Goal: Transaction & Acquisition: Purchase product/service

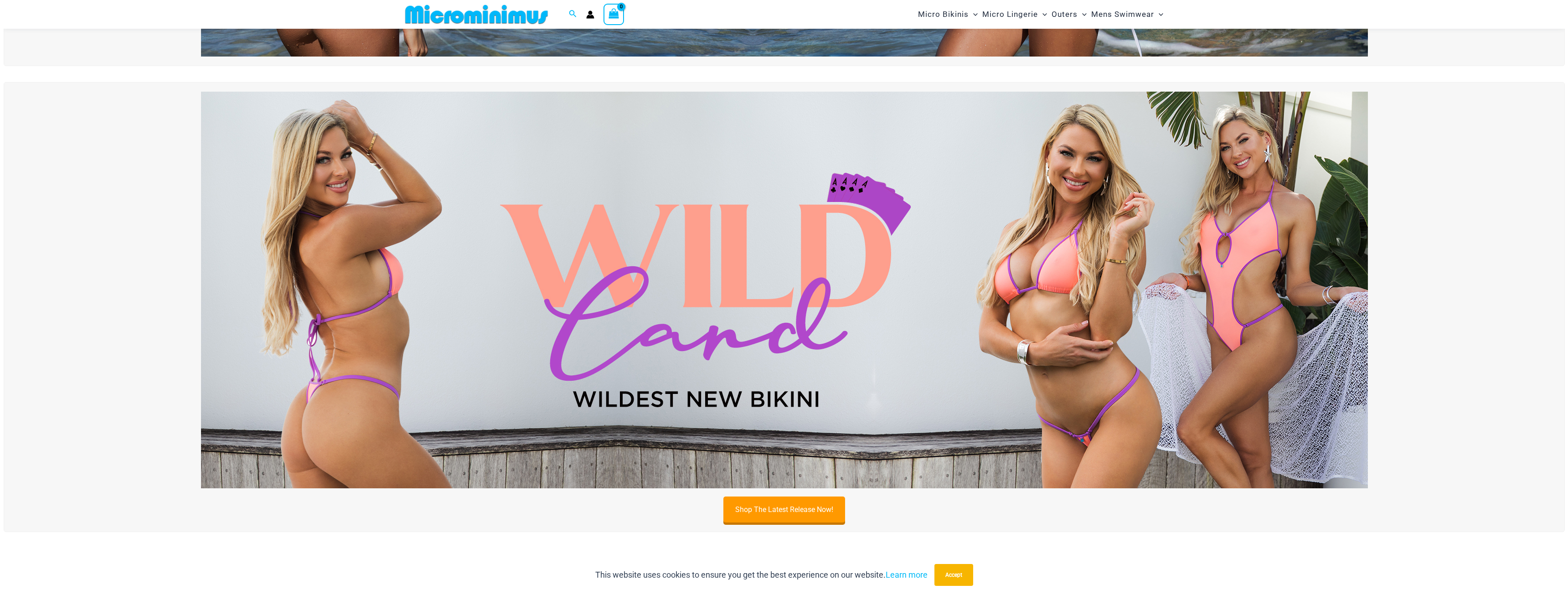
scroll to position [449, 0]
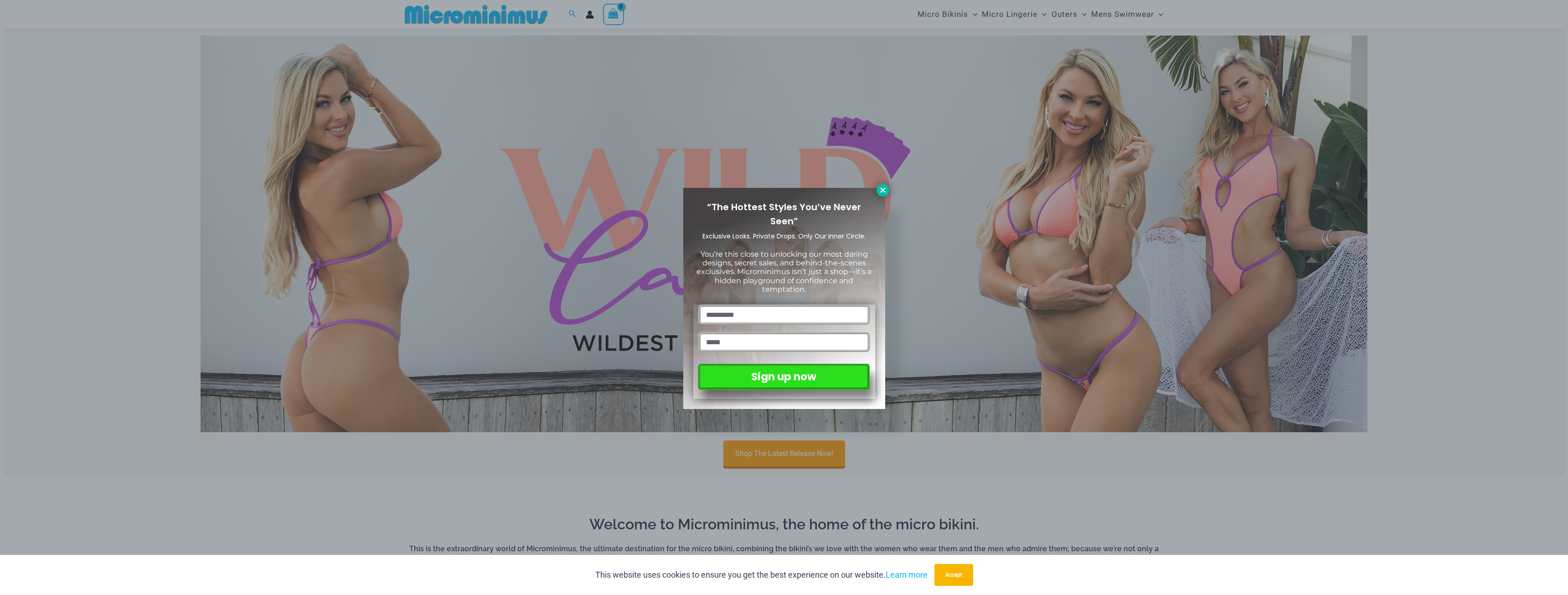
click at [877, 189] on button at bounding box center [883, 190] width 13 height 13
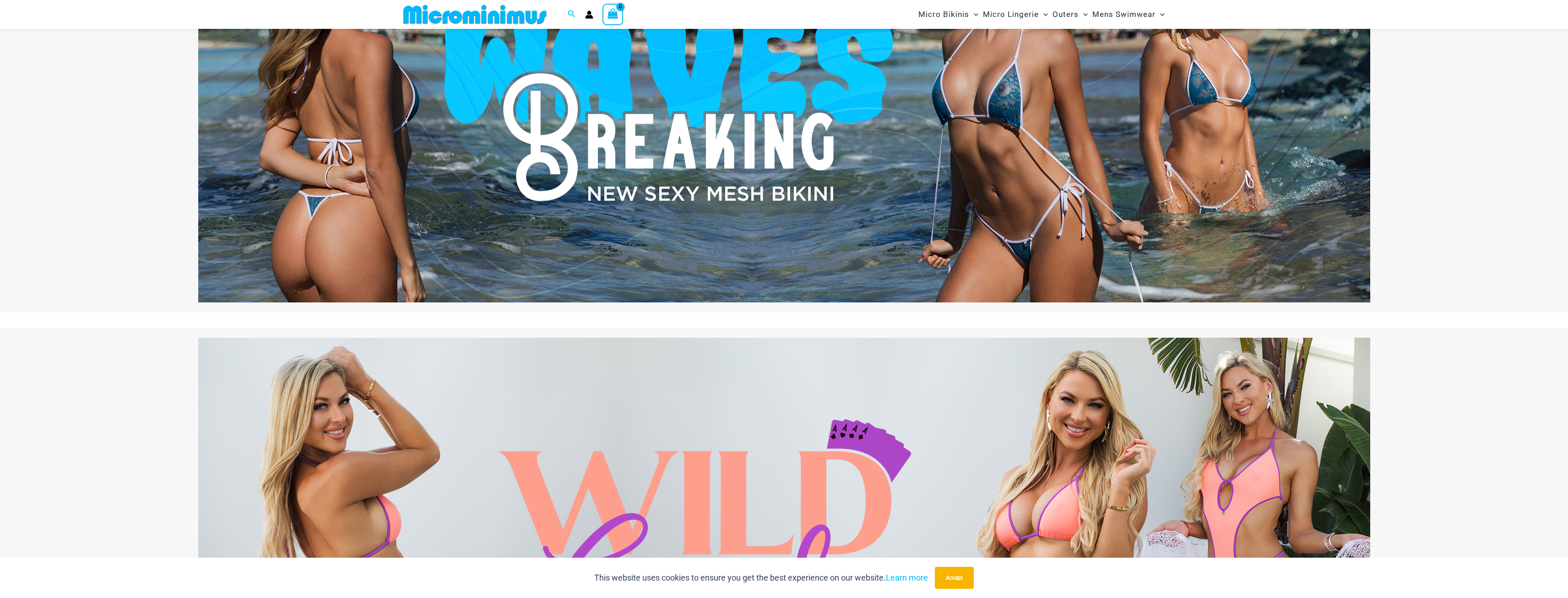
scroll to position [83, 0]
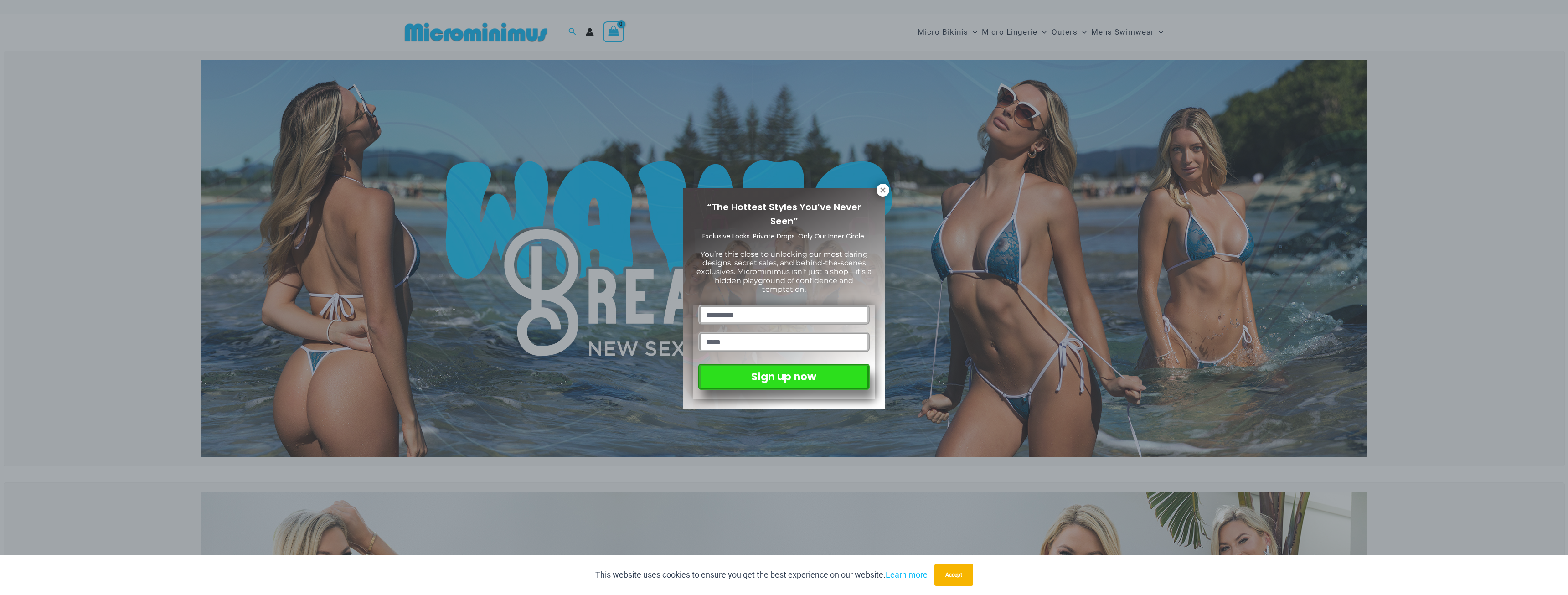
drag, startPoint x: 891, startPoint y: 190, endPoint x: 885, endPoint y: 189, distance: 6.1
click at [890, 189] on div "“The Hottest Styles You’ve Never Seen” Exclusive Looks. Private Drops. Only Our…" at bounding box center [784, 297] width 1568 height 595
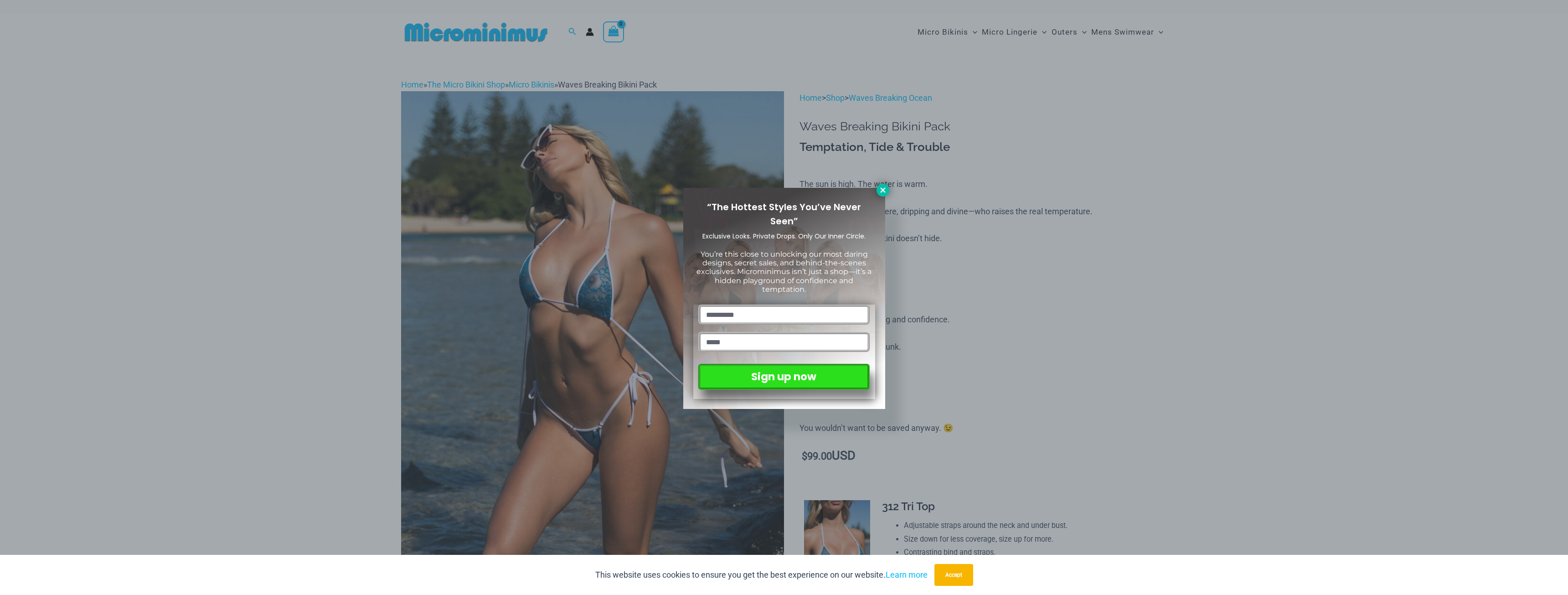
click at [881, 189] on icon at bounding box center [883, 190] width 8 height 8
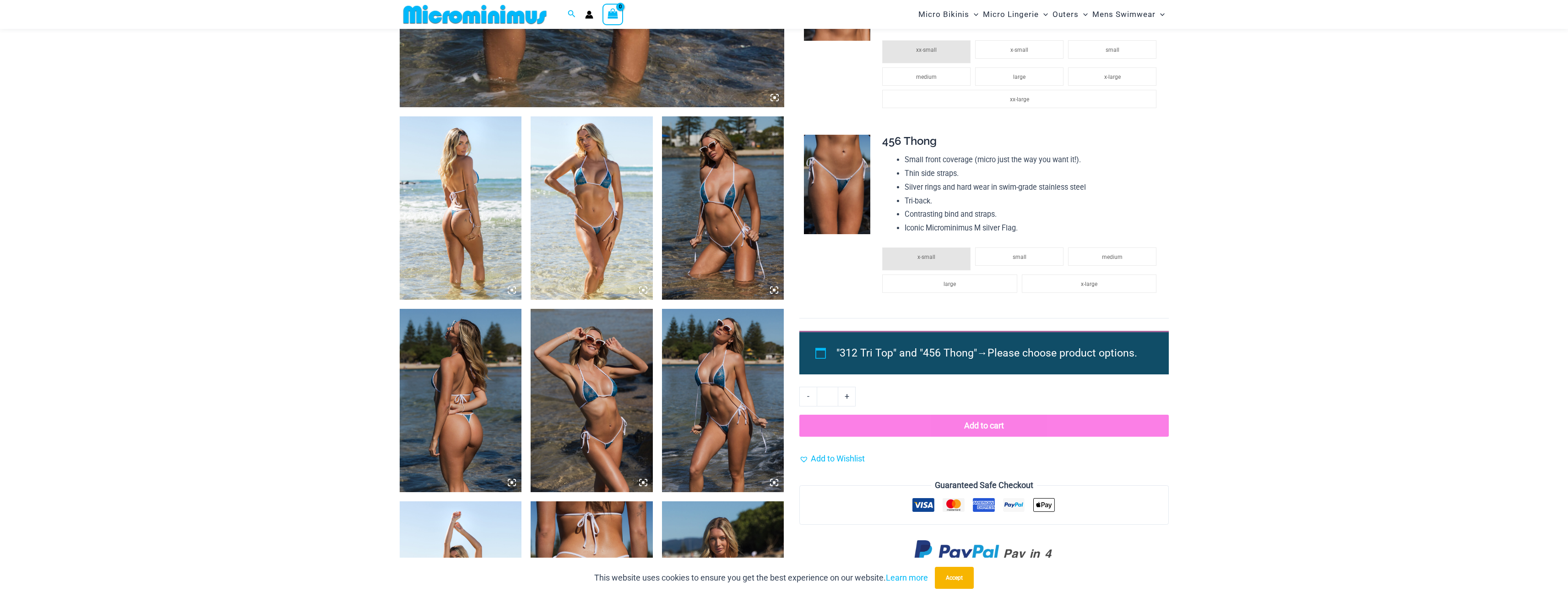
scroll to position [588, 0]
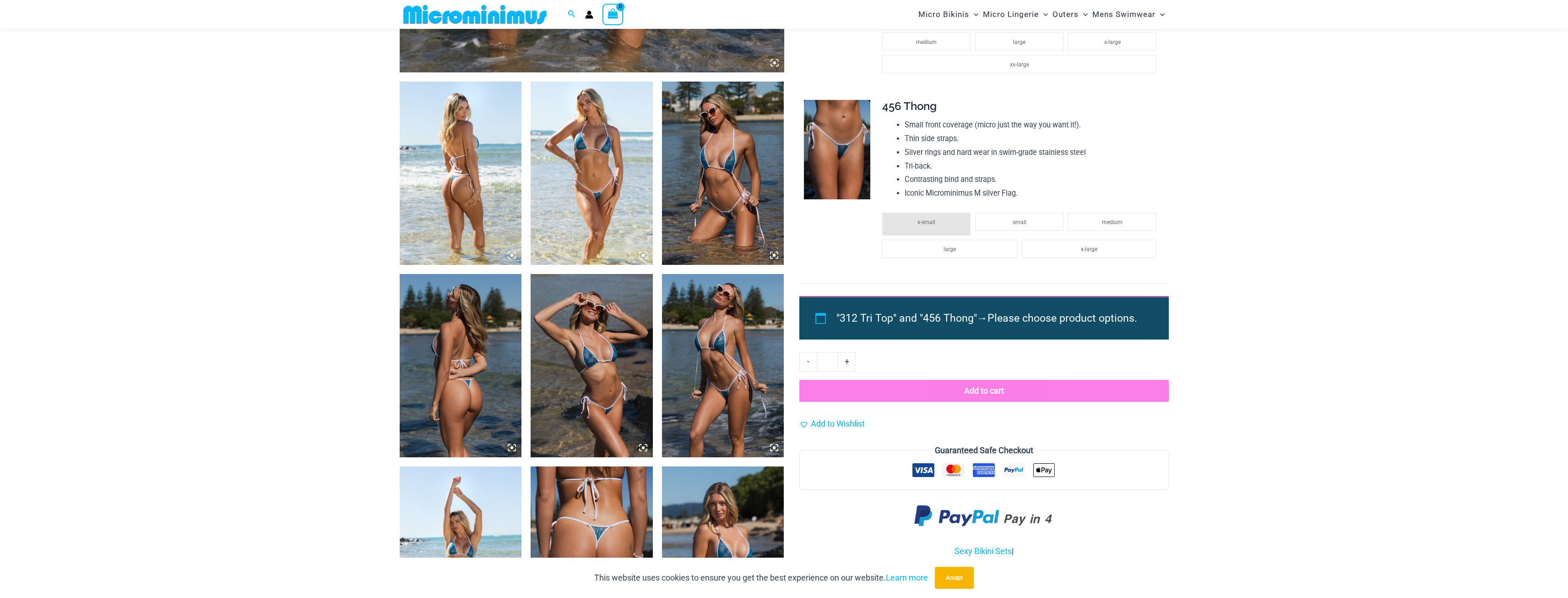
click at [577, 159] on img at bounding box center [592, 173] width 122 height 183
